Goal: Communication & Community: Participate in discussion

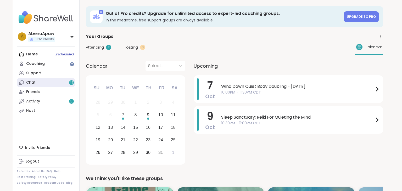
click at [47, 85] on link "Chat 47" at bounding box center [46, 82] width 58 height 9
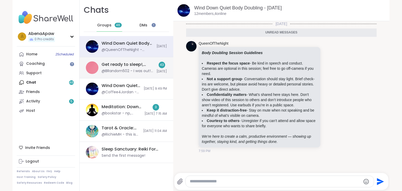
click at [134, 69] on div "@BRandom502 - I was out! This was great. Thanks @Monica2025" at bounding box center [128, 71] width 52 height 5
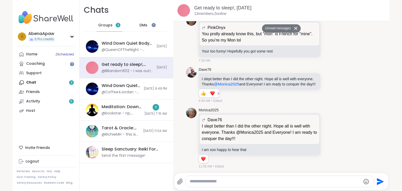
click at [281, 27] on button "Unread messages" at bounding box center [277, 28] width 30 height 8
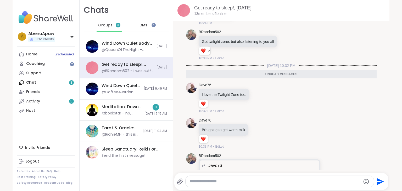
scroll to position [1, 0]
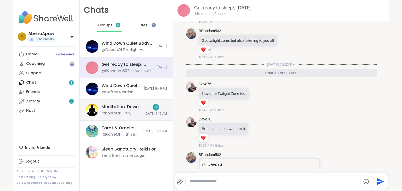
click at [158, 115] on span "[DATE] 7:15 AM" at bounding box center [155, 114] width 23 height 4
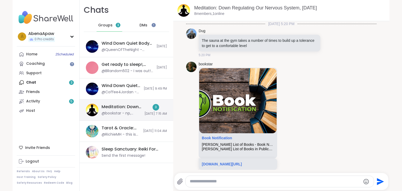
scroll to position [1038, 0]
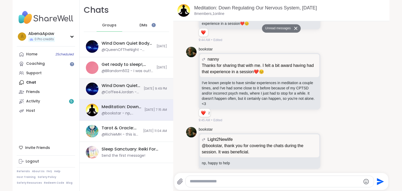
click at [144, 87] on span "[DATE] 9:49 PM" at bounding box center [155, 89] width 23 height 4
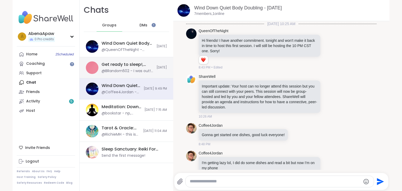
scroll to position [12, 0]
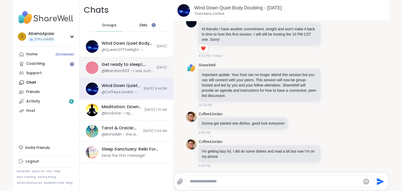
click at [140, 74] on div "Get ready to sleep!, [DATE] @BRandom502 - I was out! This was great. Thanks @Mo…" at bounding box center [127, 67] width 94 height 21
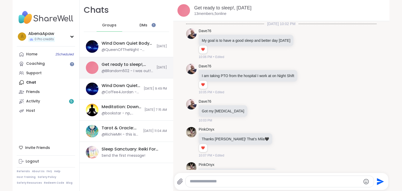
scroll to position [2586, 0]
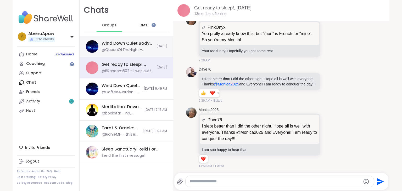
click at [129, 52] on div "@QueenOfTheNight - ***Body Doubling Session Guidelines*** - **Respect the focus…" at bounding box center [128, 49] width 52 height 5
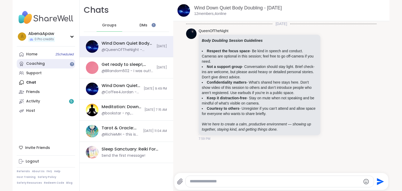
click at [42, 66] on div "Coaching" at bounding box center [35, 63] width 19 height 5
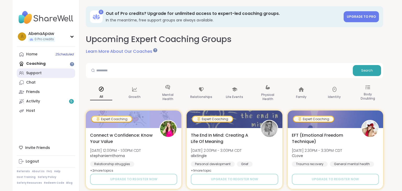
click at [43, 71] on link "Support" at bounding box center [46, 73] width 58 height 9
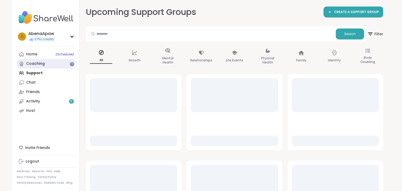
click at [44, 62] on link "Coaching" at bounding box center [46, 63] width 58 height 9
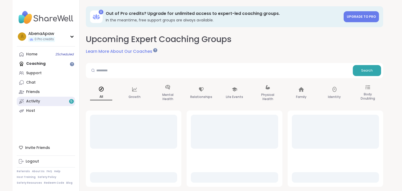
click at [47, 100] on link "Activity 5" at bounding box center [46, 101] width 58 height 9
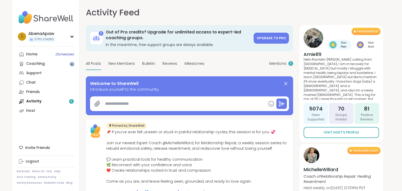
click at [47, 100] on div "Home 2 Scheduled Coaching Support Chat Friends Activity 5 Host" at bounding box center [46, 83] width 58 height 66
click at [278, 61] on span "Mentions" at bounding box center [277, 63] width 17 height 5
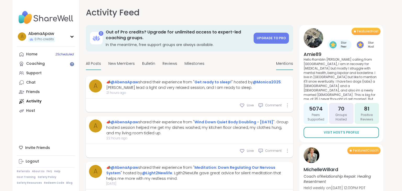
click at [91, 61] on span "All Posts" at bounding box center [93, 63] width 15 height 5
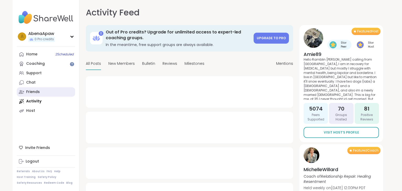
type textarea "*"
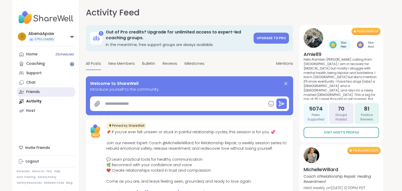
click at [52, 93] on link "Friends" at bounding box center [46, 91] width 58 height 9
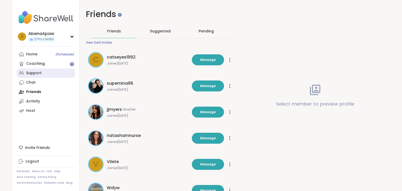
click at [48, 74] on link "Support" at bounding box center [46, 73] width 58 height 9
